Goal: Transaction & Acquisition: Book appointment/travel/reservation

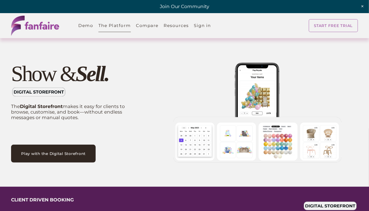
click at [65, 156] on link "Play with the Digital Storefront" at bounding box center [53, 153] width 85 height 18
click at [145, 24] on link "Compare" at bounding box center [147, 25] width 23 height 14
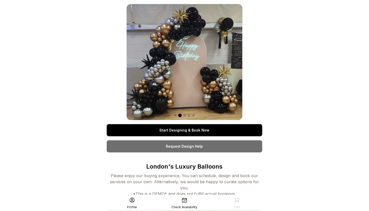
click at [216, 129] on link "Start Designing & Book Now" at bounding box center [185, 130] width 156 height 12
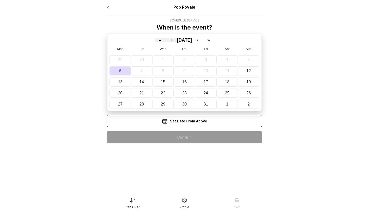
click at [207, 119] on div "Set Date From Above" at bounding box center [185, 121] width 156 height 12
click at [247, 69] on abbr "12" at bounding box center [249, 70] width 5 height 4
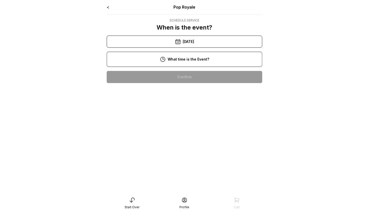
click at [206, 78] on div "10:00 am" at bounding box center [185, 77] width 148 height 12
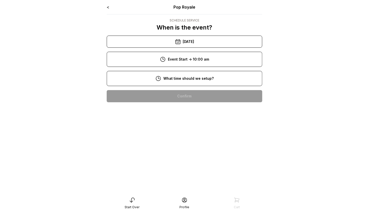
click at [203, 95] on div "8:00 am" at bounding box center [185, 96] width 148 height 12
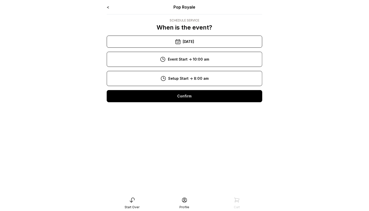
click at [202, 99] on div "Confirm" at bounding box center [185, 96] width 156 height 12
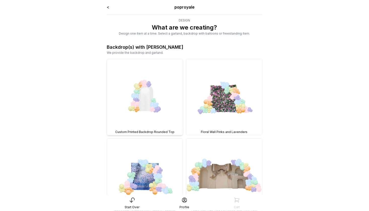
click at [139, 108] on img at bounding box center [145, 97] width 76 height 76
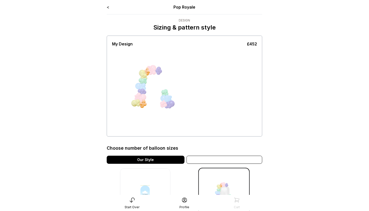
click at [218, 160] on div "Variation" at bounding box center [225, 159] width 76 height 8
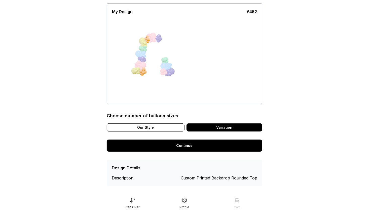
scroll to position [36, 0]
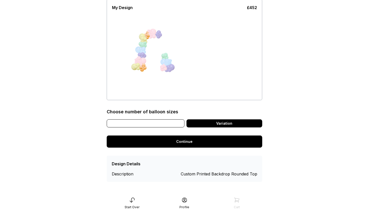
click at [158, 124] on div "Our Style" at bounding box center [146, 123] width 78 height 8
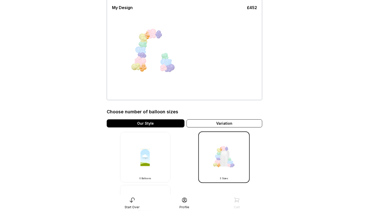
click at [147, 165] on img at bounding box center [145, 157] width 50 height 50
click at [136, 158] on img at bounding box center [145, 157] width 50 height 50
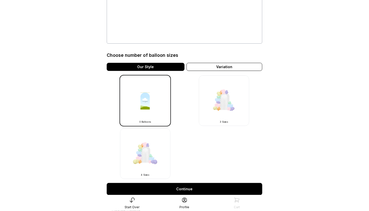
scroll to position [94, 0]
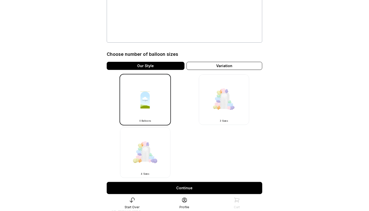
click at [157, 155] on img at bounding box center [145, 152] width 50 height 50
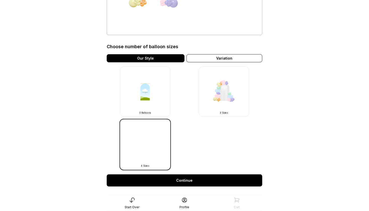
scroll to position [102, 0]
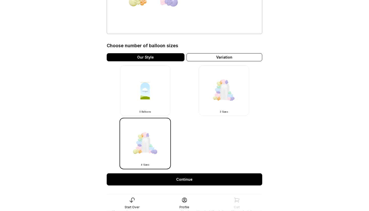
click at [208, 179] on link "Continue" at bounding box center [185, 179] width 156 height 12
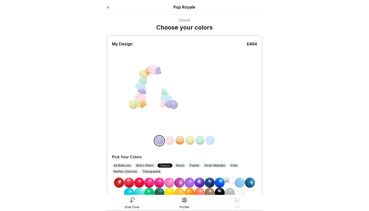
click at [160, 185] on img at bounding box center [159, 182] width 10 height 10
click at [146, 183] on img at bounding box center [149, 182] width 10 height 10
click at [127, 185] on img at bounding box center [129, 182] width 10 height 10
click at [181, 182] on img at bounding box center [180, 182] width 10 height 10
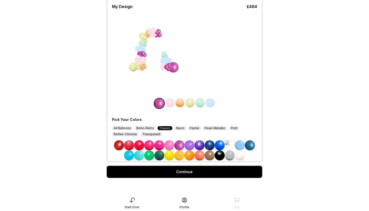
click at [232, 173] on link "Continue" at bounding box center [185, 171] width 156 height 12
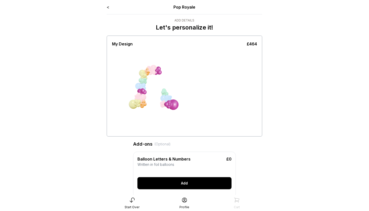
click at [219, 184] on div "Add" at bounding box center [184, 183] width 94 height 12
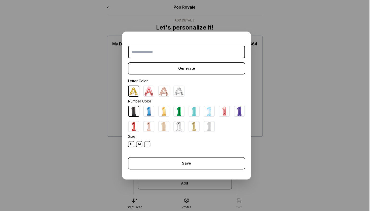
click at [137, 145] on div "M" at bounding box center [139, 144] width 6 height 6
click at [144, 145] on div "L" at bounding box center [147, 144] width 6 height 6
click at [146, 112] on img at bounding box center [149, 111] width 10 height 10
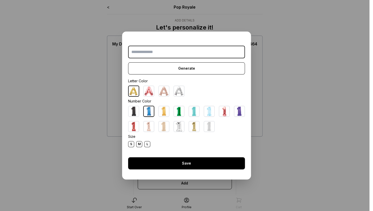
click at [175, 165] on div "Save" at bounding box center [186, 163] width 117 height 12
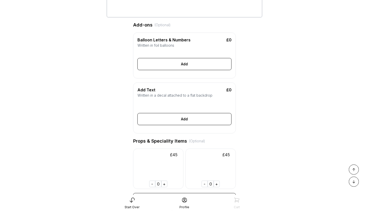
scroll to position [129, 0]
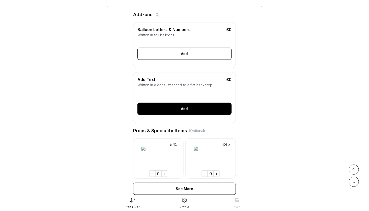
click at [181, 115] on div "Add" at bounding box center [184, 108] width 94 height 12
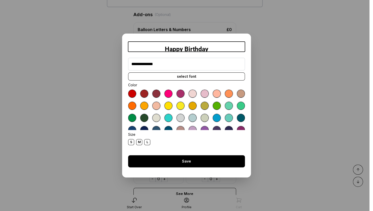
type input "**********"
click at [182, 162] on div "Save" at bounding box center [186, 161] width 117 height 12
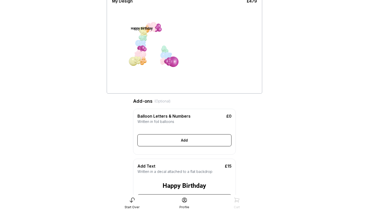
scroll to position [0, 0]
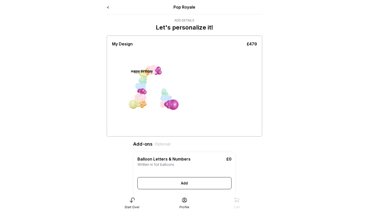
click at [141, 71] on div "Happy Birthday" at bounding box center [142, 71] width 22 height 5
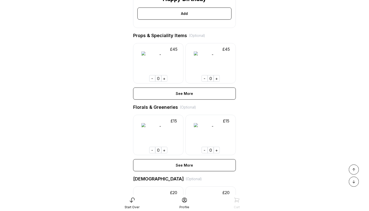
scroll to position [231, 0]
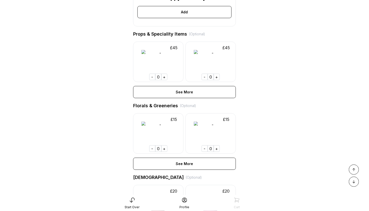
click at [142, 60] on img at bounding box center [158, 62] width 50 height 40
drag, startPoint x: 142, startPoint y: 60, endPoint x: 122, endPoint y: 77, distance: 25.7
click at [122, 77] on div "**********" at bounding box center [185, 38] width 156 height 531
click at [165, 80] on div "+" at bounding box center [164, 77] width 6 height 7
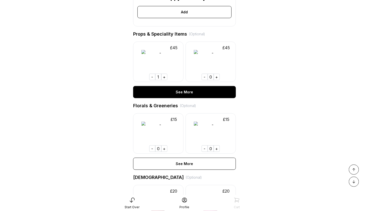
click at [170, 98] on div "See More" at bounding box center [184, 92] width 103 height 12
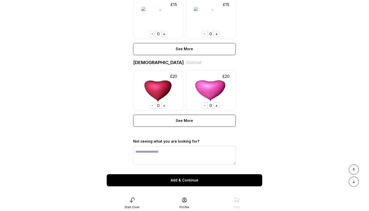
scroll to position [1403, 0]
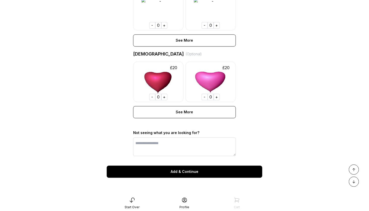
click at [239, 171] on div "Add & Continue" at bounding box center [185, 171] width 156 height 12
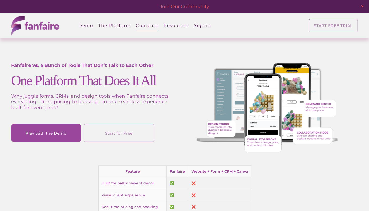
click at [335, 25] on link "START FREE TRIAL" at bounding box center [333, 25] width 49 height 13
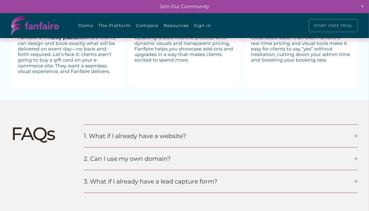
scroll to position [595, 0]
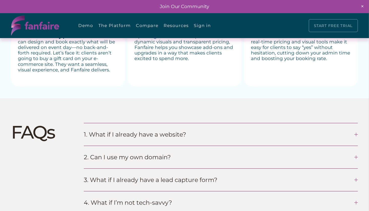
click at [358, 158] on div at bounding box center [357, 157] width 4 height 4
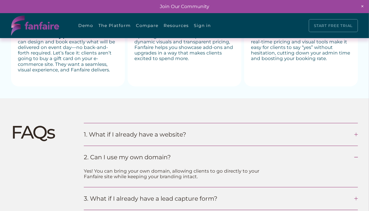
click at [358, 158] on div at bounding box center [357, 157] width 4 height 4
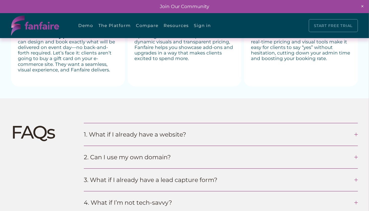
click at [356, 136] on div at bounding box center [356, 134] width 0 height 4
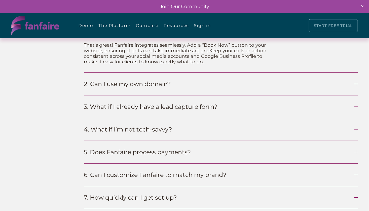
scroll to position [701, 0]
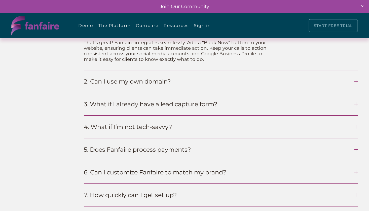
click at [356, 106] on div at bounding box center [356, 104] width 0 height 4
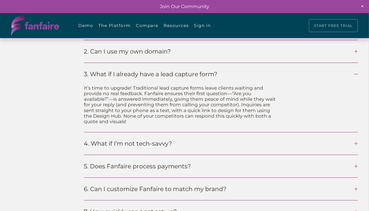
click at [358, 145] on div at bounding box center [357, 144] width 4 height 4
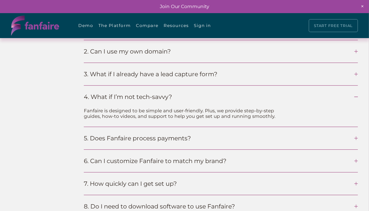
click at [355, 140] on div at bounding box center [357, 138] width 4 height 4
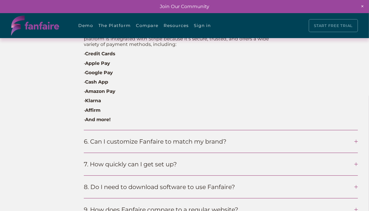
scroll to position [813, 0]
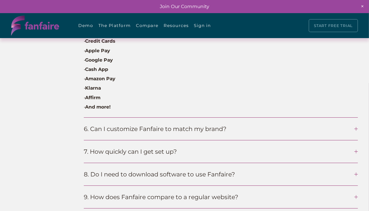
click at [356, 130] on div at bounding box center [356, 129] width 0 height 4
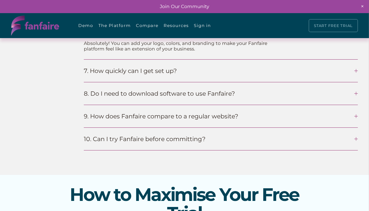
click at [357, 73] on div at bounding box center [357, 71] width 4 height 4
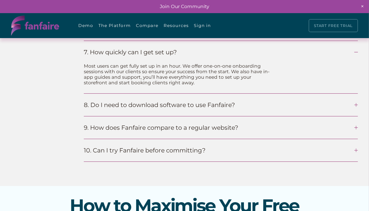
click at [358, 106] on div at bounding box center [357, 105] width 4 height 4
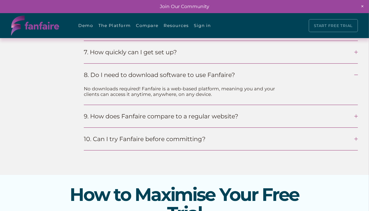
click at [355, 118] on div at bounding box center [357, 116] width 4 height 4
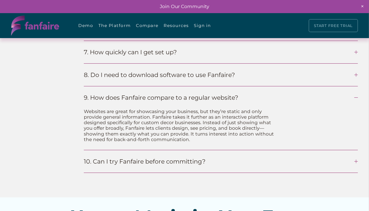
click at [356, 163] on div at bounding box center [356, 161] width 0 height 4
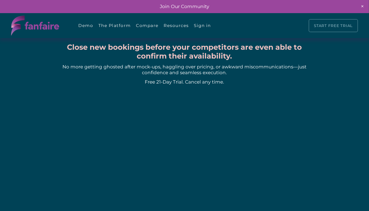
scroll to position [11, 0]
